Goal: Task Accomplishment & Management: Manage account settings

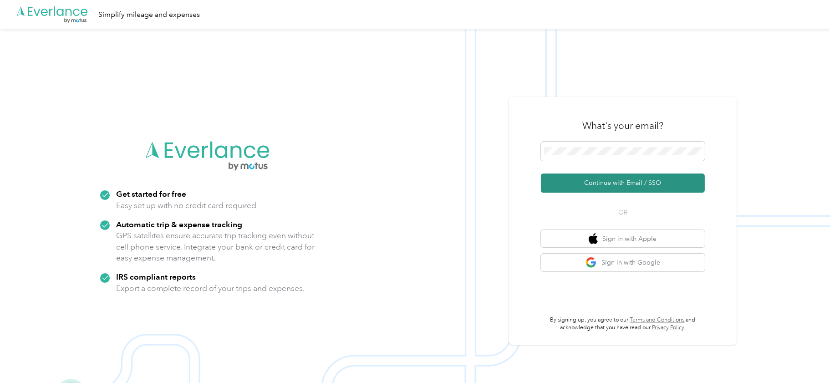
click at [602, 179] on button "Continue with Email / SSO" at bounding box center [623, 182] width 164 height 19
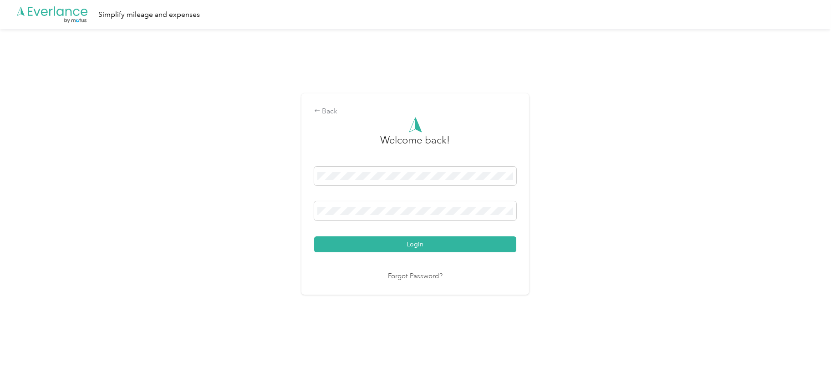
click at [314, 236] on button "Login" at bounding box center [415, 244] width 202 height 16
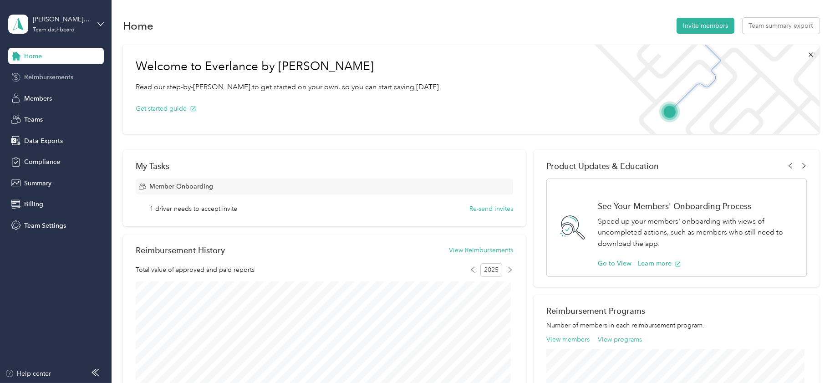
click at [41, 79] on span "Reimbursements" at bounding box center [48, 77] width 49 height 10
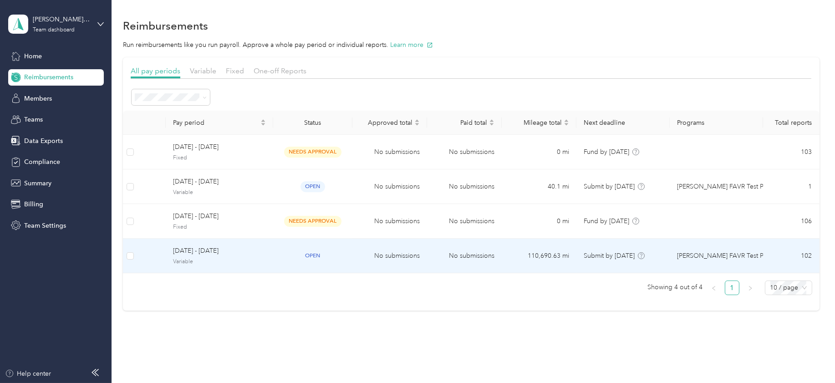
click at [188, 250] on span "[DATE] - [DATE]" at bounding box center [219, 251] width 93 height 10
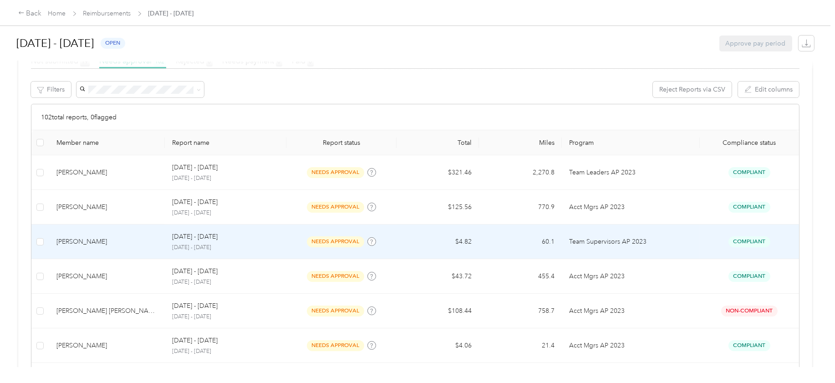
scroll to position [114, 0]
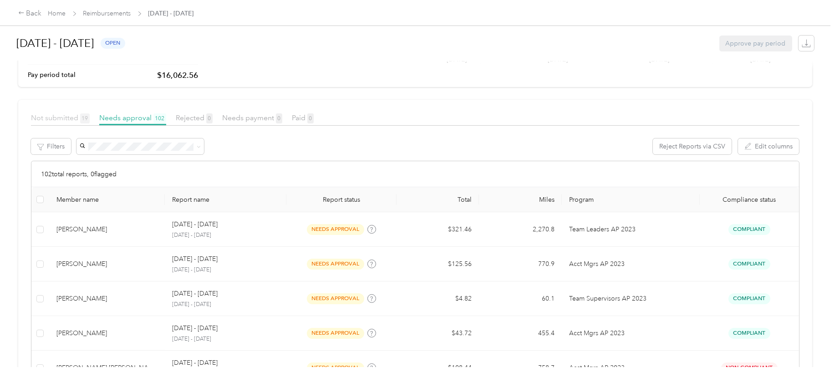
click at [66, 117] on span "Not submitted 19" at bounding box center [60, 117] width 59 height 9
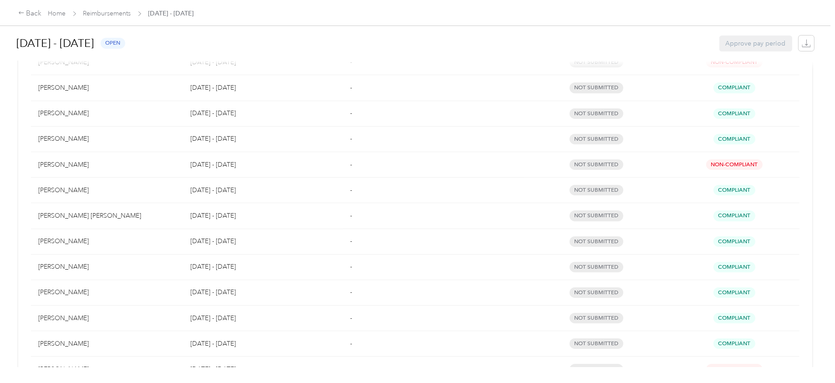
scroll to position [185, 0]
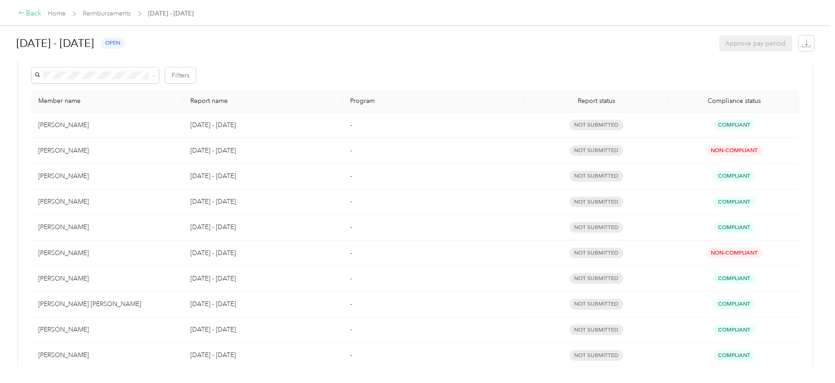
click at [25, 12] on div "Back" at bounding box center [30, 13] width 24 height 11
